Goal: Find specific page/section: Find specific page/section

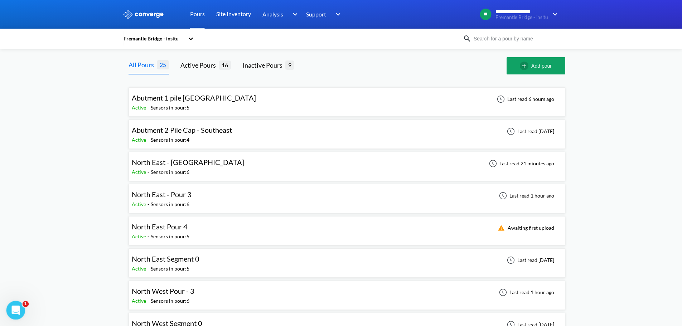
click at [14, 309] on icon "Open Intercom Messenger" at bounding box center [15, 310] width 12 height 12
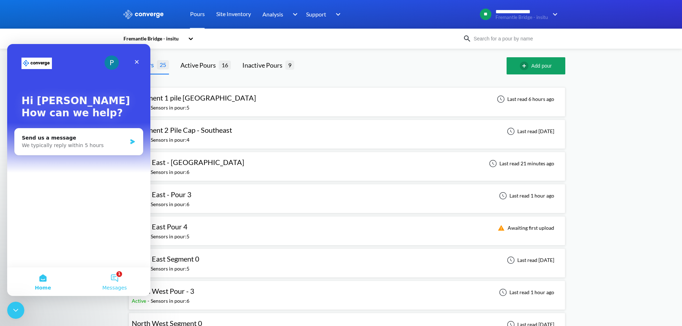
click at [112, 278] on button "1 Messages" at bounding box center [115, 281] width 72 height 29
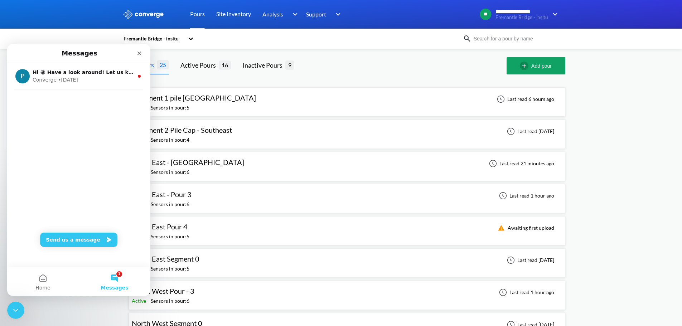
click at [112, 278] on button "1 Messages" at bounding box center [115, 281] width 72 height 29
click at [14, 303] on div "Close Intercom Messenger" at bounding box center [14, 309] width 17 height 17
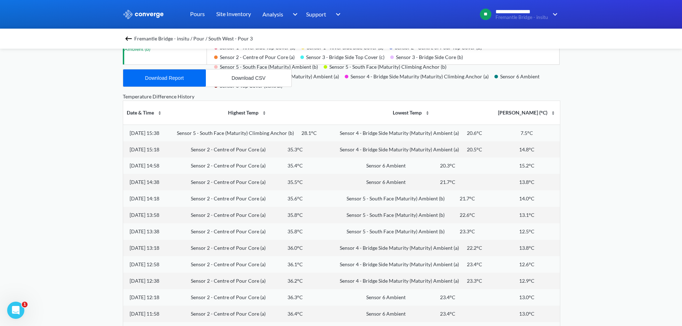
scroll to position [274, 0]
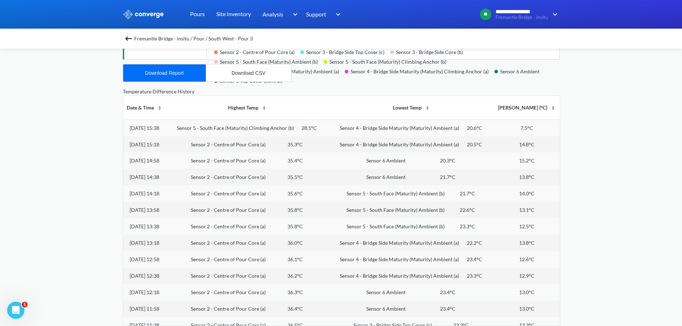
drag, startPoint x: 367, startPoint y: 184, endPoint x: 361, endPoint y: 196, distance: 13.6
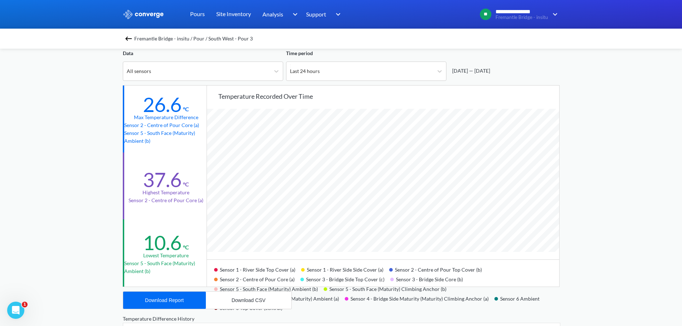
scroll to position [0, 0]
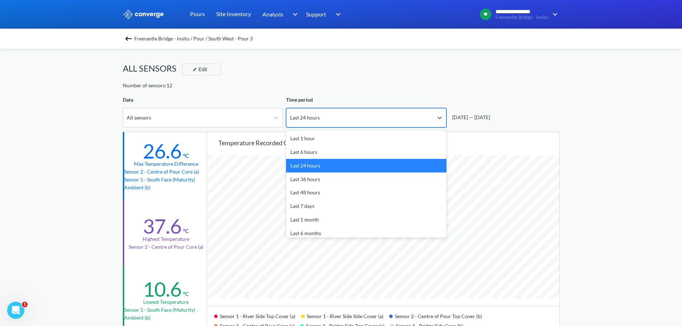
click at [309, 119] on div "Last 24 hours" at bounding box center [305, 118] width 30 height 8
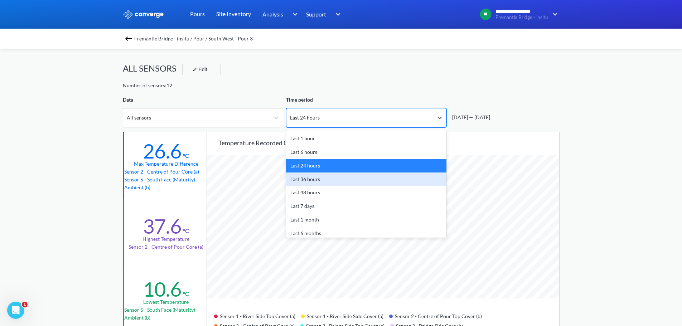
click at [312, 176] on div "Last 36 hours" at bounding box center [366, 180] width 160 height 14
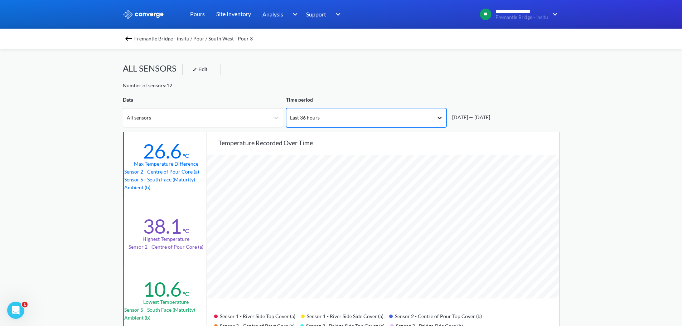
click at [441, 120] on icon at bounding box center [439, 117] width 7 height 7
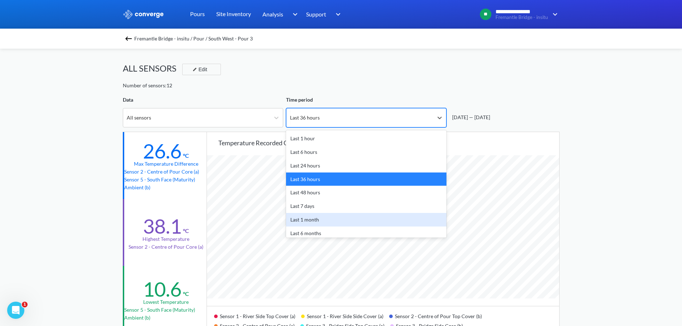
scroll to position [31, 0]
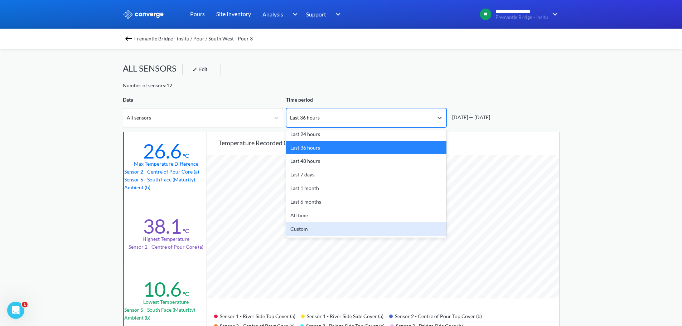
click at [348, 230] on div "Custom" at bounding box center [366, 229] width 160 height 14
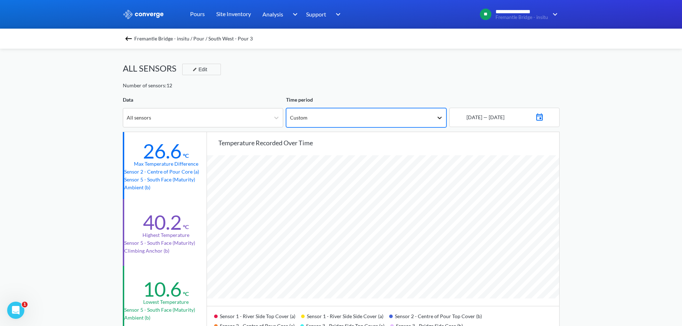
scroll to position [600, 682]
click at [438, 117] on icon at bounding box center [439, 118] width 4 height 3
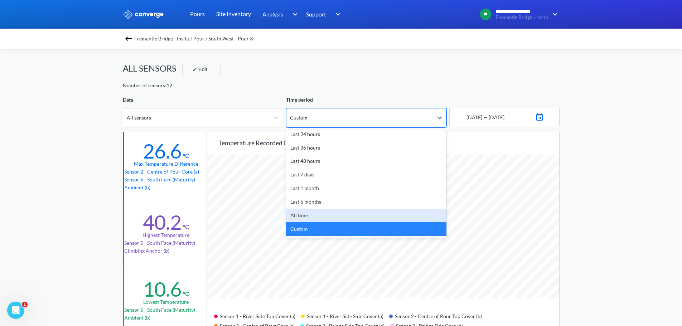
click at [329, 213] on div "All time" at bounding box center [366, 216] width 160 height 14
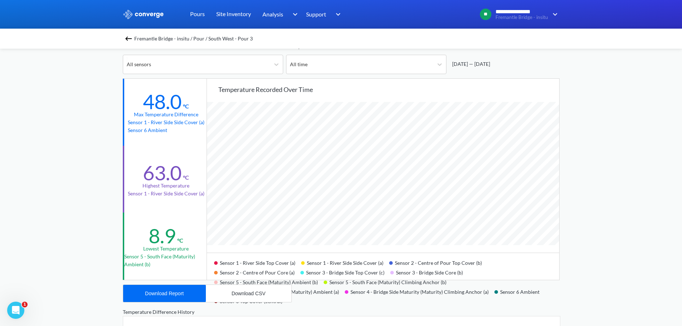
scroll to position [0, 0]
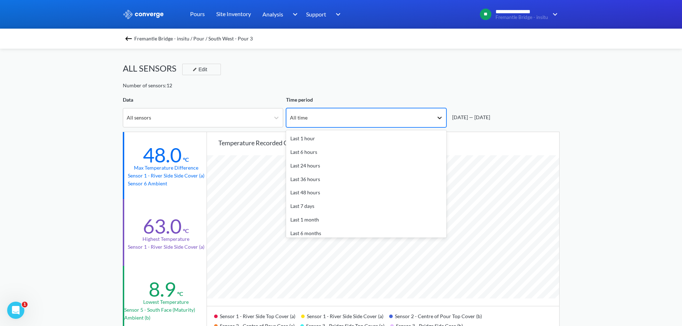
click at [435, 119] on div at bounding box center [439, 117] width 13 height 13
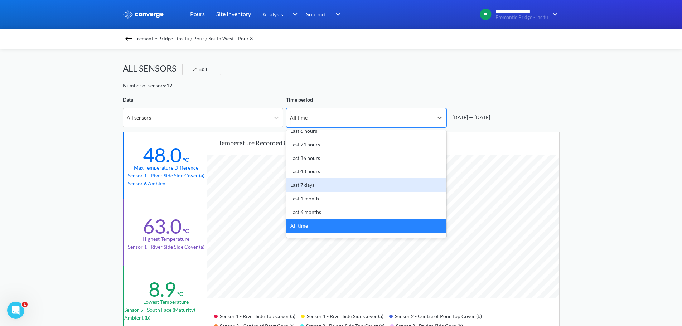
click at [404, 185] on div "Last 7 days" at bounding box center [366, 185] width 160 height 14
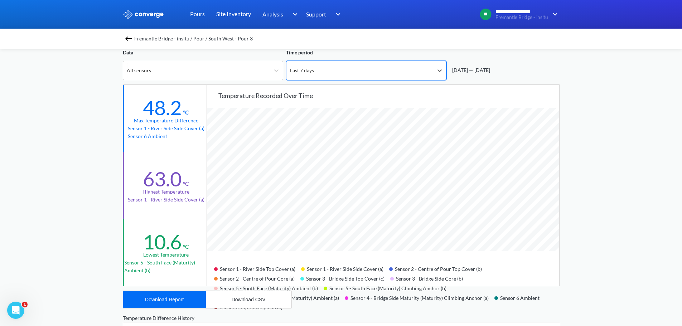
scroll to position [36, 0]
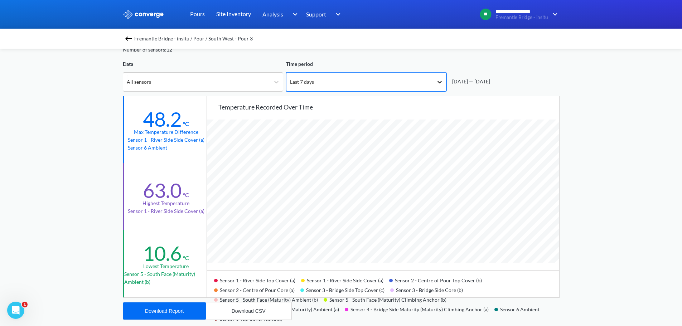
click at [441, 82] on icon at bounding box center [439, 81] width 7 height 7
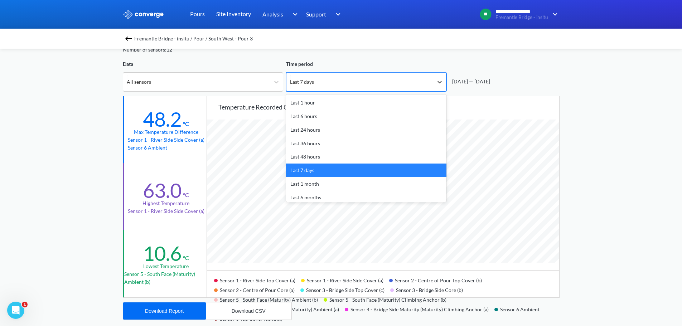
scroll to position [31, 0]
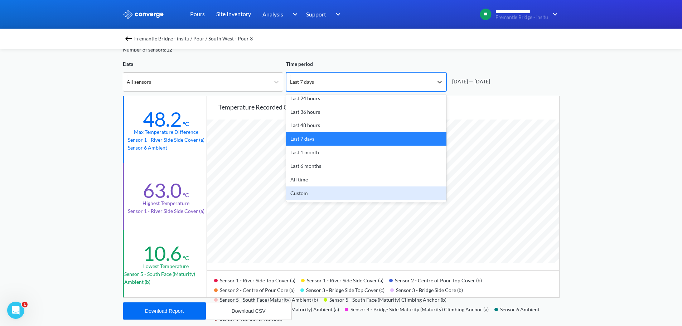
click at [306, 191] on div "Custom" at bounding box center [366, 193] width 160 height 14
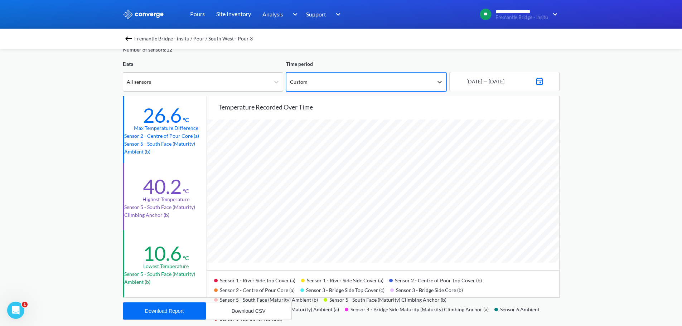
scroll to position [600, 682]
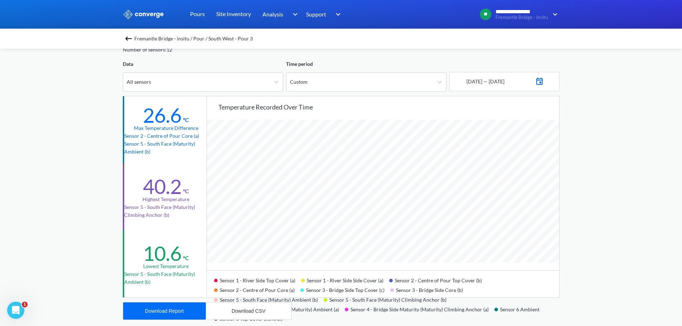
click at [544, 80] on img at bounding box center [539, 81] width 9 height 10
click at [508, 167] on td "24" at bounding box center [503, 164] width 11 height 11
click at [537, 165] on td "27" at bounding box center [538, 164] width 11 height 11
click at [469, 178] on td "28" at bounding box center [469, 175] width 11 height 11
click at [544, 79] on img at bounding box center [539, 81] width 9 height 10
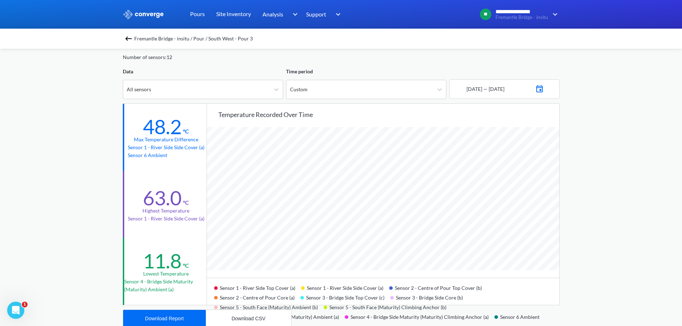
scroll to position [0, 0]
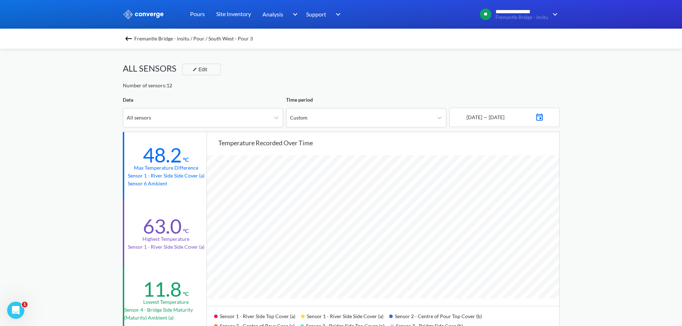
click at [205, 40] on span "Fremantle Bridge - insitu / Pour / South West - Pour 3" at bounding box center [193, 39] width 118 height 10
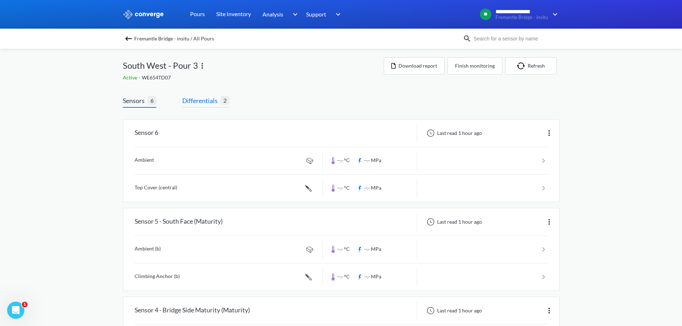
click at [213, 103] on span "Differentials" at bounding box center [201, 101] width 38 height 10
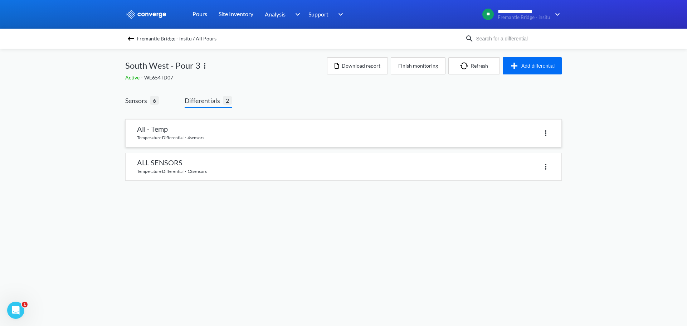
click at [230, 132] on link at bounding box center [344, 133] width 436 height 27
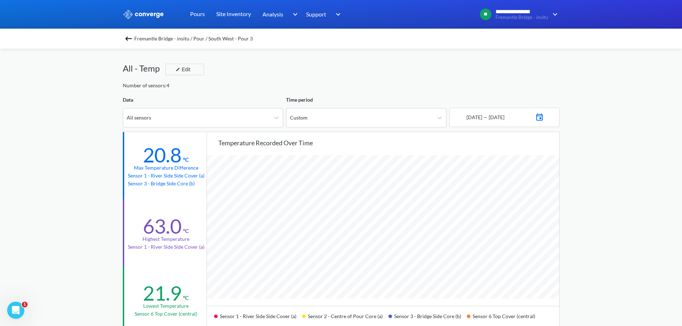
click at [148, 40] on span "Fremantle Bridge - insitu / Pour / South West - Pour 3" at bounding box center [193, 39] width 118 height 10
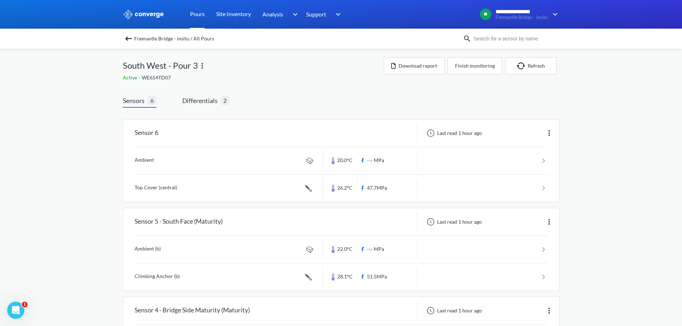
click at [196, 15] on link "Pours" at bounding box center [197, 14] width 15 height 29
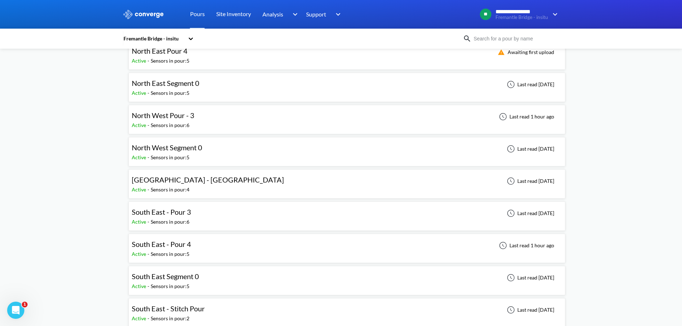
scroll to position [179, 0]
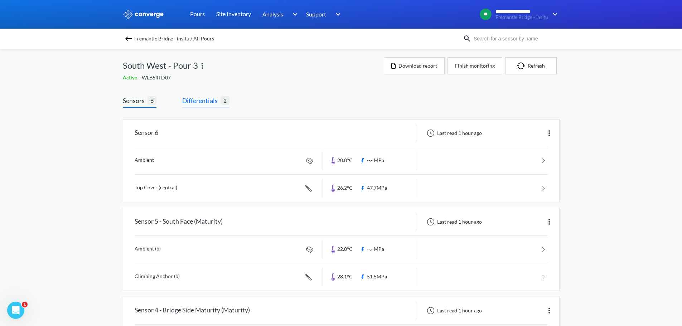
click at [209, 100] on span "Differentials" at bounding box center [201, 101] width 38 height 10
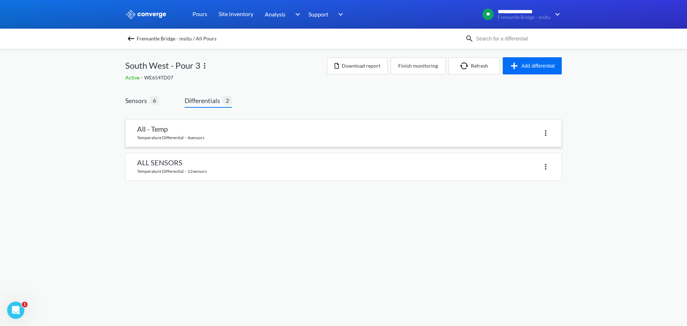
click at [175, 131] on link at bounding box center [344, 133] width 436 height 27
